Goal: Transaction & Acquisition: Purchase product/service

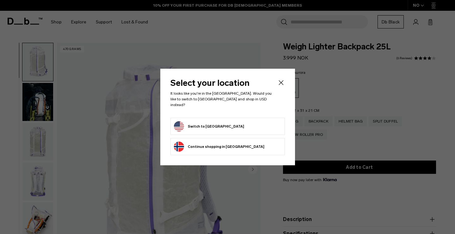
click at [230, 121] on form "Switch to United States" at bounding box center [228, 126] width 108 height 10
click at [216, 122] on button "Switch to United States" at bounding box center [209, 126] width 70 height 10
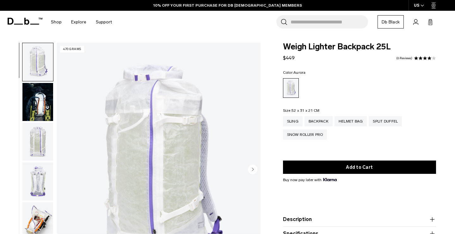
click at [41, 86] on img "button" at bounding box center [37, 102] width 31 height 38
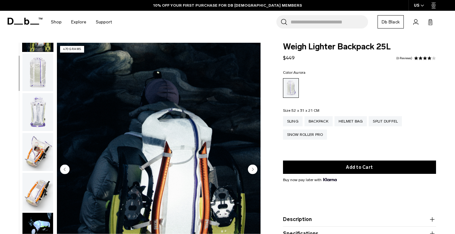
scroll to position [70, 0]
click at [41, 121] on img "button" at bounding box center [37, 111] width 31 height 38
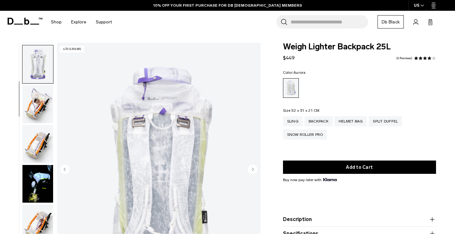
scroll to position [120, 0]
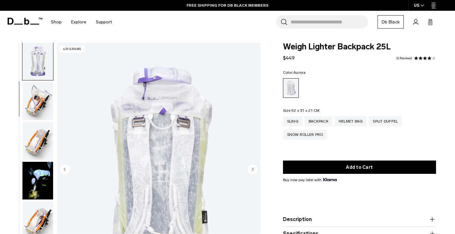
click at [37, 94] on img "button" at bounding box center [37, 101] width 31 height 38
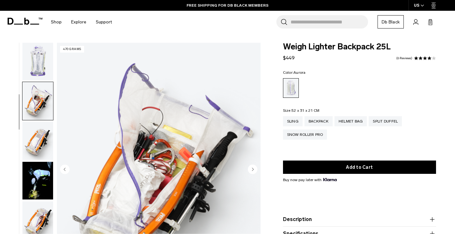
scroll to position [160, 0]
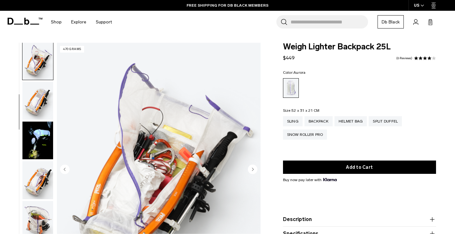
click at [44, 169] on img "button" at bounding box center [37, 180] width 31 height 38
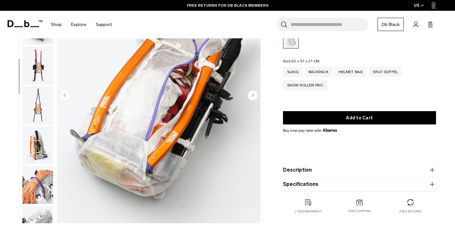
scroll to position [74, 0]
click at [32, 147] on img "button" at bounding box center [37, 145] width 31 height 38
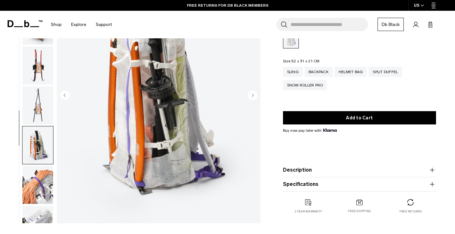
scroll to position [441, 0]
